Goal: Task Accomplishment & Management: Use online tool/utility

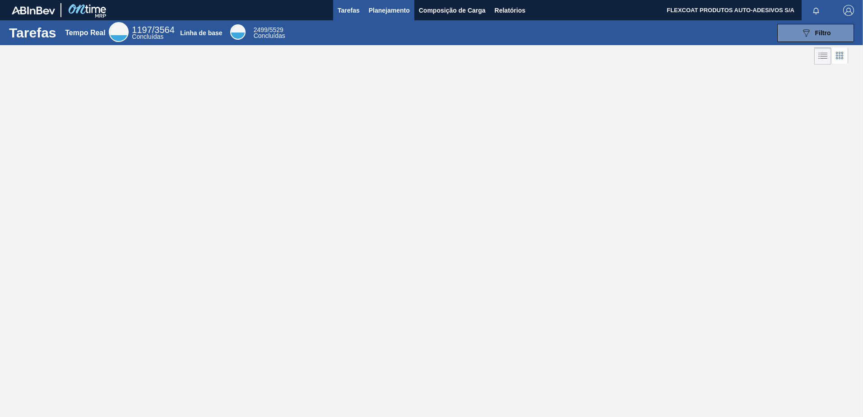
click at [378, 10] on span "Planejamento" at bounding box center [389, 10] width 41 height 11
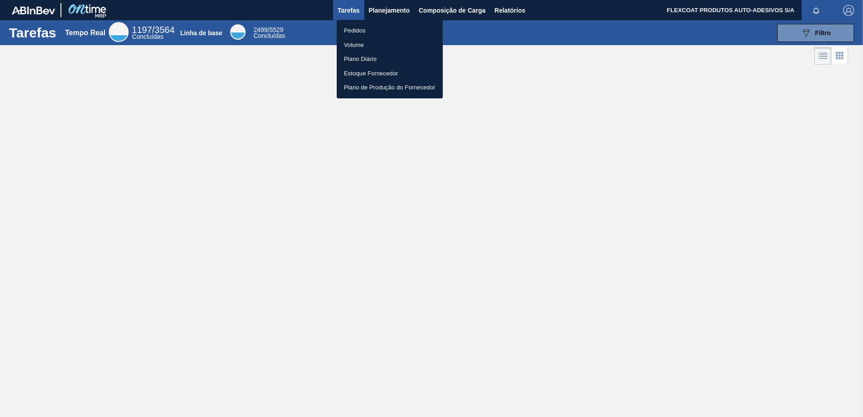
click at [347, 29] on li "Pedidos" at bounding box center [390, 30] width 106 height 14
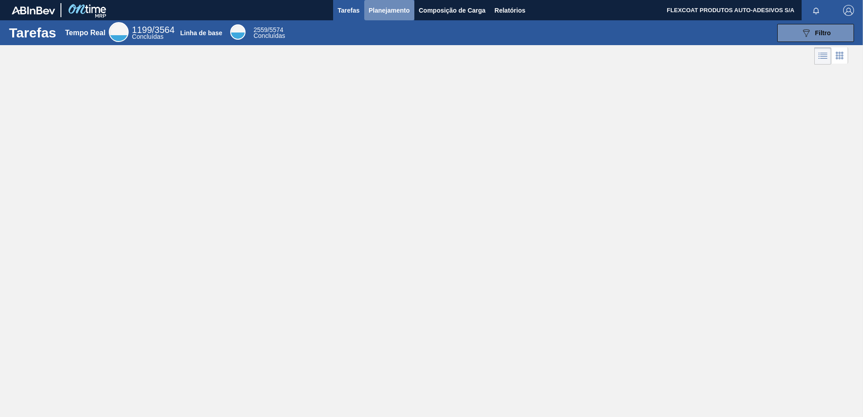
click at [374, 11] on span "Planejamento" at bounding box center [389, 10] width 41 height 11
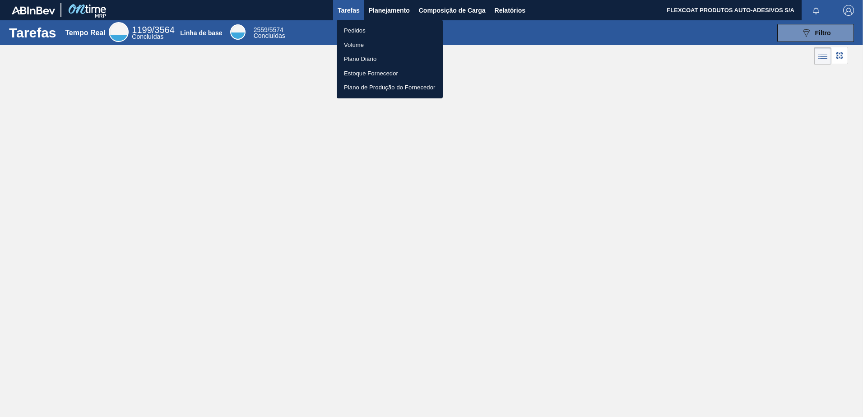
click at [354, 30] on li "Pedidos" at bounding box center [390, 30] width 106 height 14
